Goal: Transaction & Acquisition: Purchase product/service

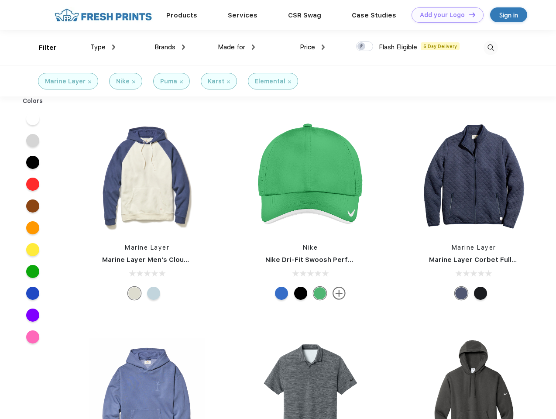
click at [445, 15] on link "Add your Logo Design Tool" at bounding box center [448, 14] width 72 height 15
click at [0, 0] on div "Design Tool" at bounding box center [0, 0] width 0 height 0
click at [469, 14] on link "Add your Logo Design Tool" at bounding box center [448, 14] width 72 height 15
click at [42, 48] on div "Filter" at bounding box center [48, 48] width 18 height 10
click at [103, 47] on span "Type" at bounding box center [97, 47] width 15 height 8
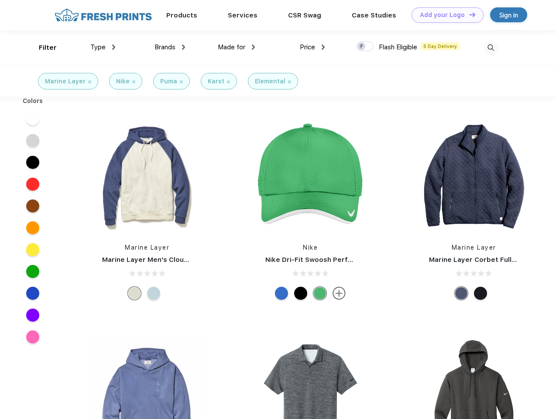
click at [170, 47] on span "Brands" at bounding box center [165, 47] width 21 height 8
click at [237, 47] on span "Made for" at bounding box center [232, 47] width 28 height 8
click at [313, 47] on span "Price" at bounding box center [307, 47] width 15 height 8
click at [365, 47] on div at bounding box center [364, 46] width 17 height 10
click at [362, 47] on input "checkbox" at bounding box center [359, 44] width 6 height 6
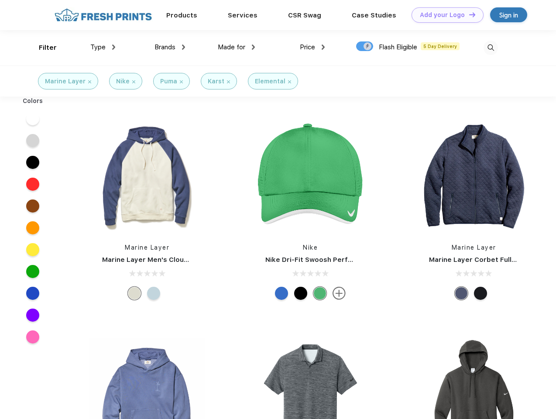
click at [491, 48] on img at bounding box center [491, 48] width 14 height 14
